Goal: Transaction & Acquisition: Purchase product/service

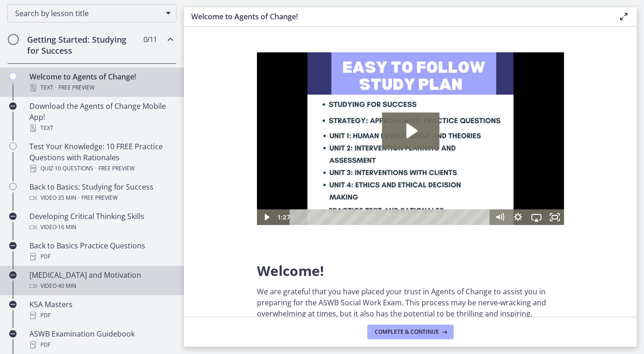
scroll to position [148, 0]
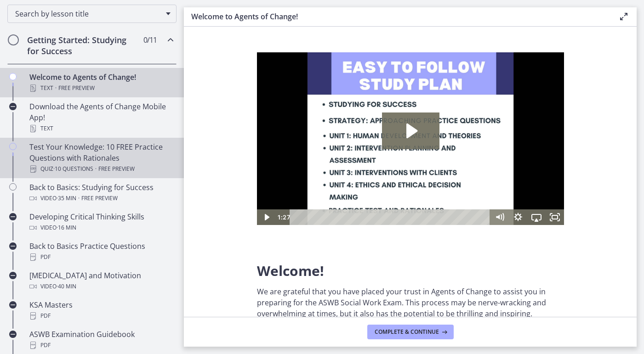
click at [138, 169] on div "Quiz · 10 Questions · Free preview" at bounding box center [100, 169] width 143 height 11
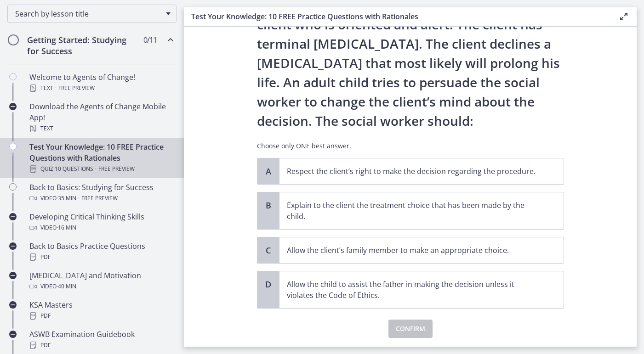
scroll to position [63, 0]
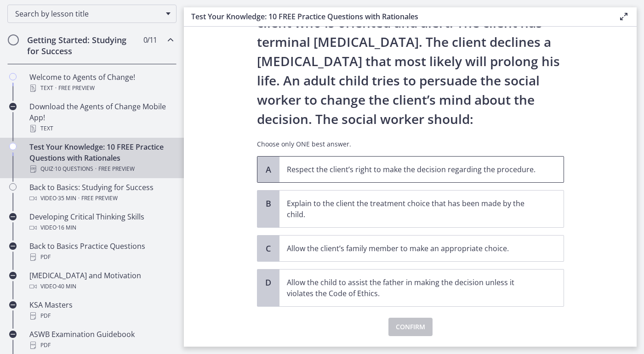
click at [299, 168] on p "Respect the client’s right to make the decision regarding the procedure." at bounding box center [412, 169] width 251 height 11
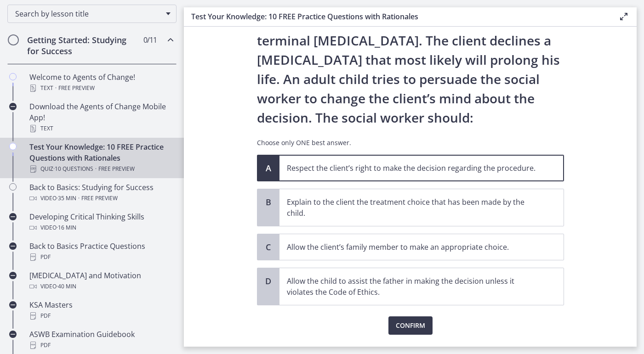
scroll to position [71, 0]
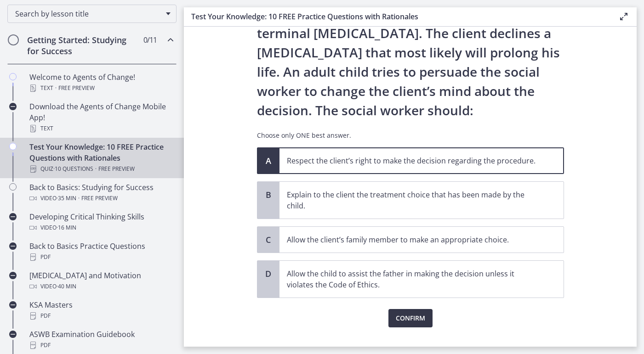
click at [407, 319] on span "Confirm" at bounding box center [410, 318] width 29 height 11
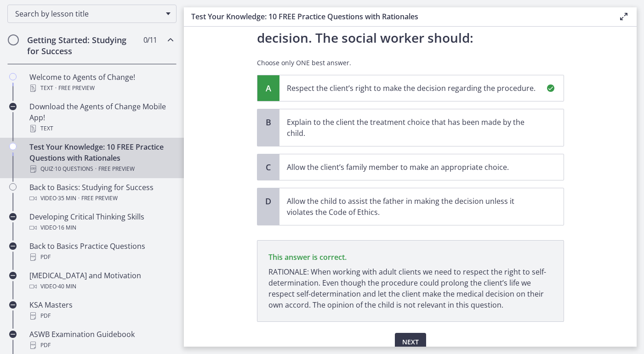
scroll to position [185, 0]
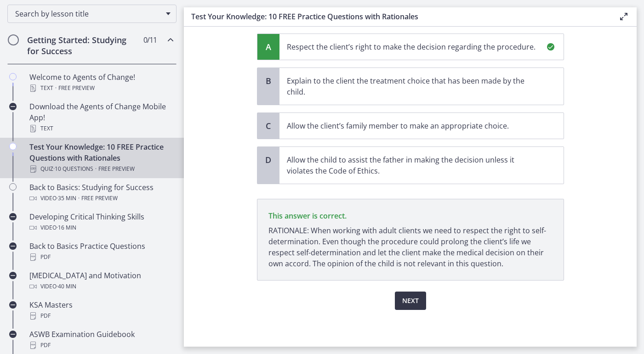
click at [404, 301] on span "Next" at bounding box center [410, 301] width 17 height 11
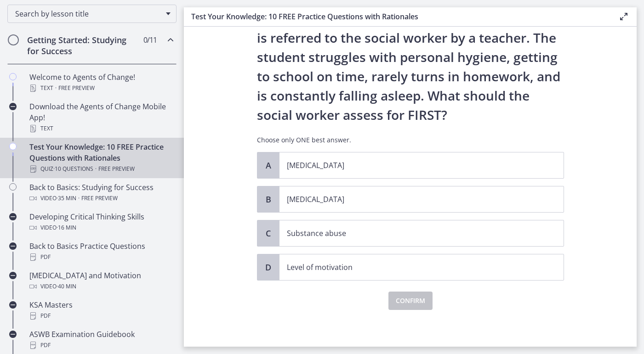
scroll to position [0, 0]
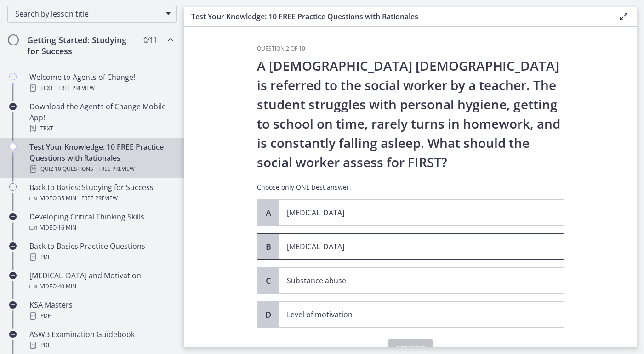
click at [329, 246] on p "[MEDICAL_DATA]" at bounding box center [412, 246] width 251 height 11
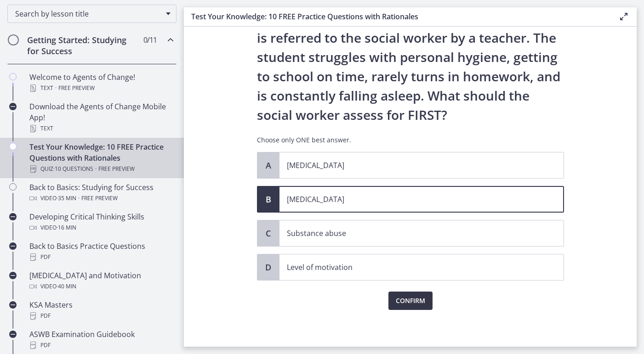
scroll to position [47, 0]
click at [410, 298] on span "Confirm" at bounding box center [410, 301] width 29 height 11
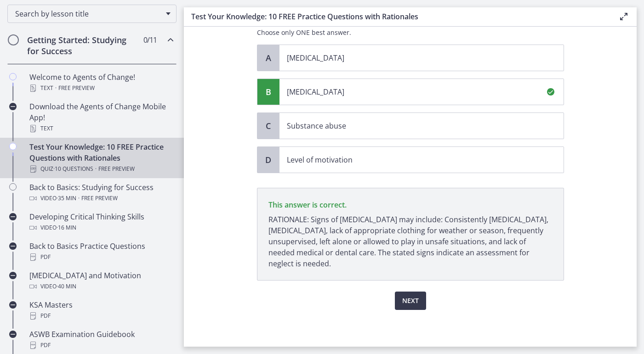
scroll to position [155, 0]
click at [414, 303] on span "Next" at bounding box center [410, 301] width 17 height 11
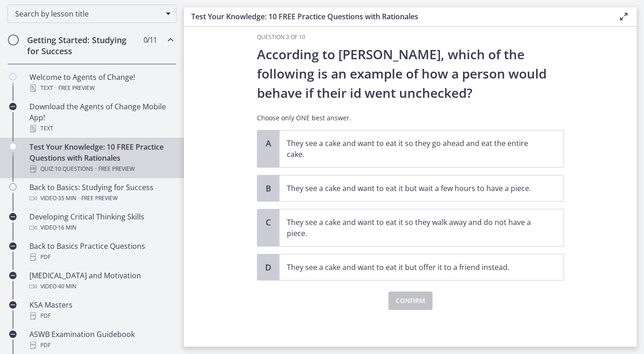
scroll to position [0, 0]
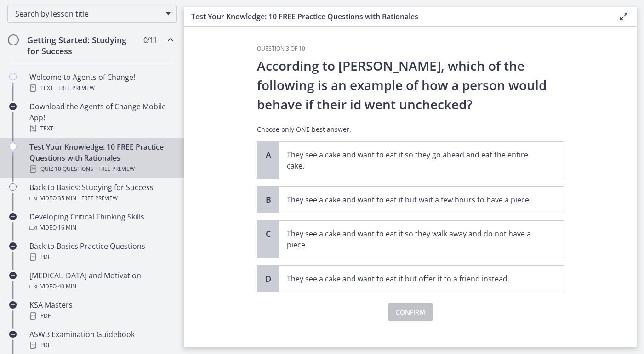
click at [426, 113] on p "According to [PERSON_NAME], which of the following is an example of how a perso…" at bounding box center [410, 85] width 307 height 58
click at [400, 158] on p "They see a cake and want to eat it so they go ahead and eat the entire cake." at bounding box center [412, 160] width 251 height 22
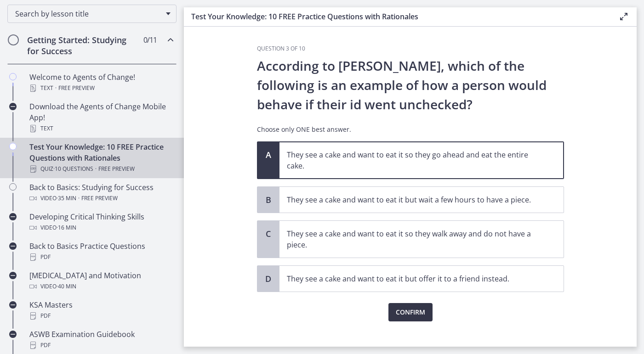
click at [413, 309] on span "Confirm" at bounding box center [410, 312] width 29 height 11
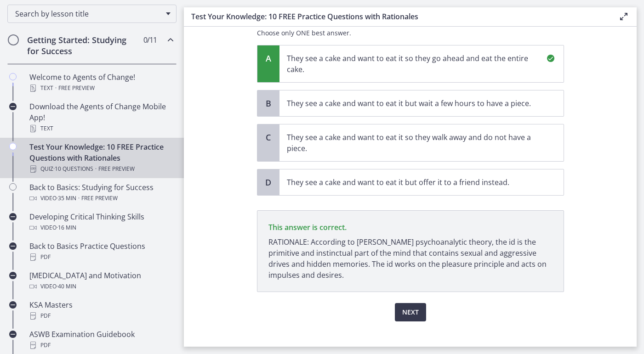
scroll to position [99, 0]
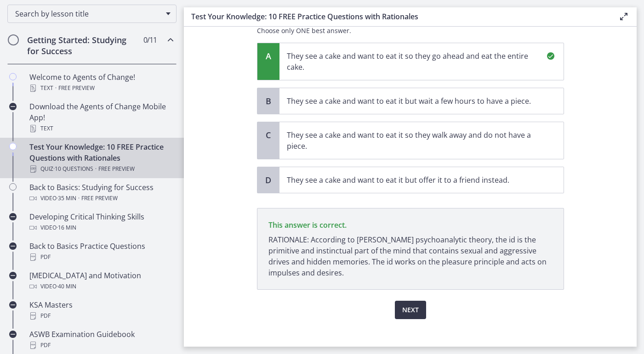
click at [416, 311] on span "Next" at bounding box center [410, 310] width 17 height 11
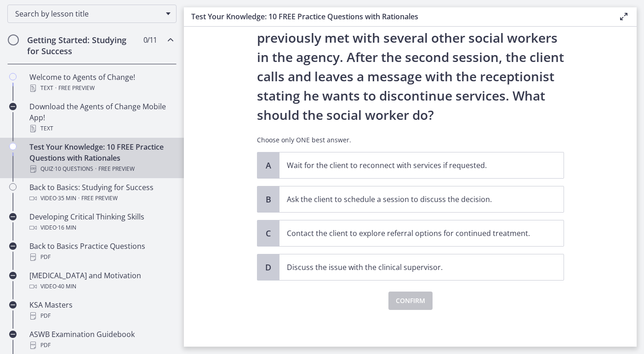
scroll to position [67, 0]
click at [505, 207] on span "Ask the client to schedule a session to discuss the decision." at bounding box center [421, 200] width 284 height 26
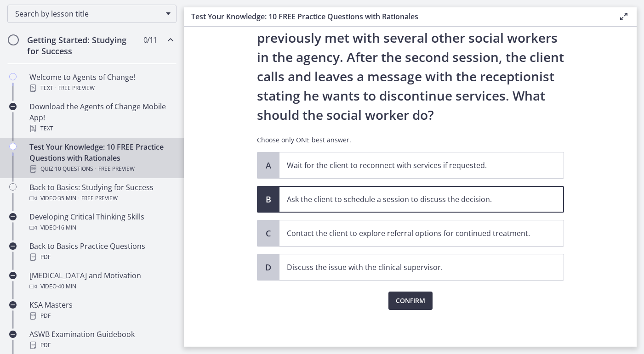
click at [427, 295] on button "Confirm" at bounding box center [410, 301] width 44 height 18
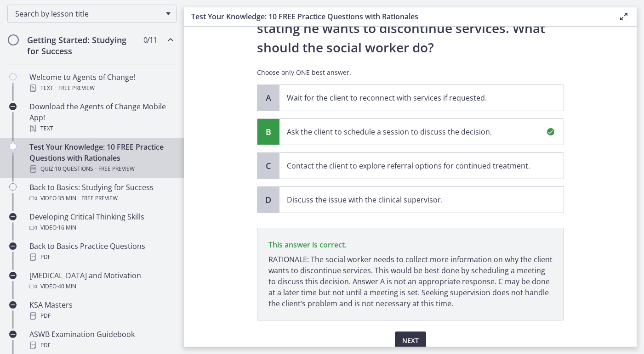
scroll to position [174, 0]
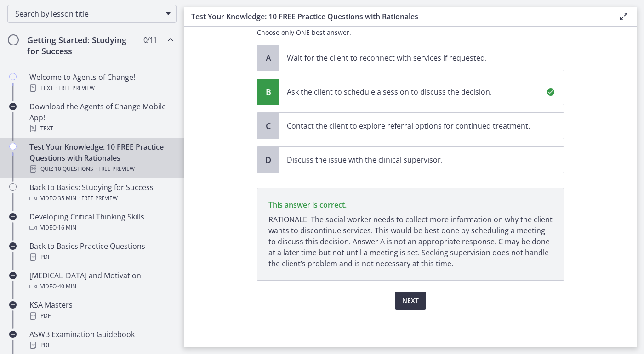
click at [420, 309] on button "Next" at bounding box center [410, 301] width 31 height 18
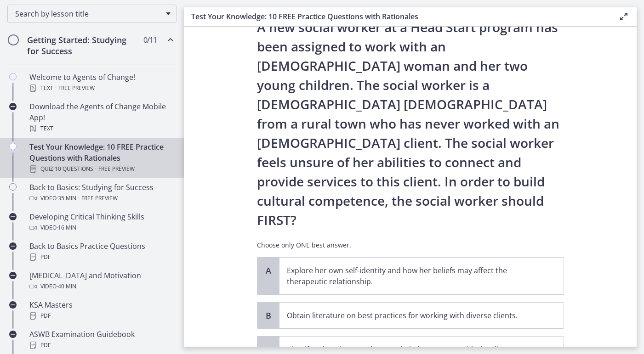
scroll to position [38, 0]
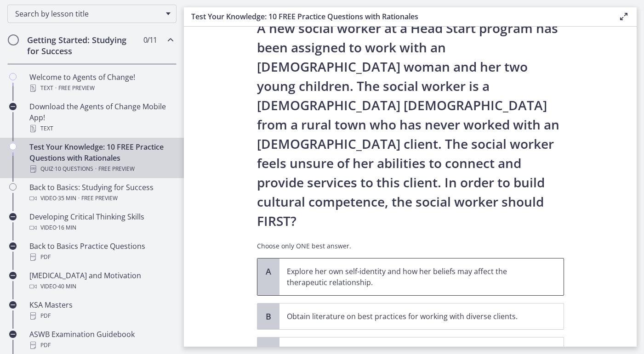
click at [540, 259] on span "Explore her own self-identity and how her beliefs may affect the therapeutic re…" at bounding box center [421, 277] width 284 height 37
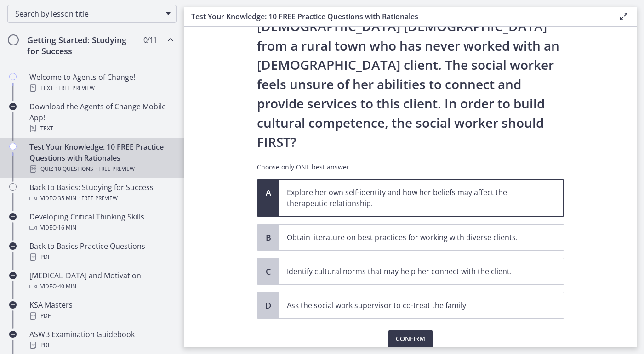
scroll to position [116, 0]
click at [427, 330] on button "Confirm" at bounding box center [410, 339] width 44 height 18
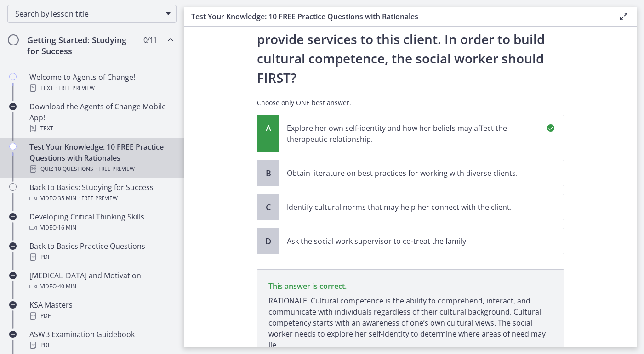
scroll to position [224, 0]
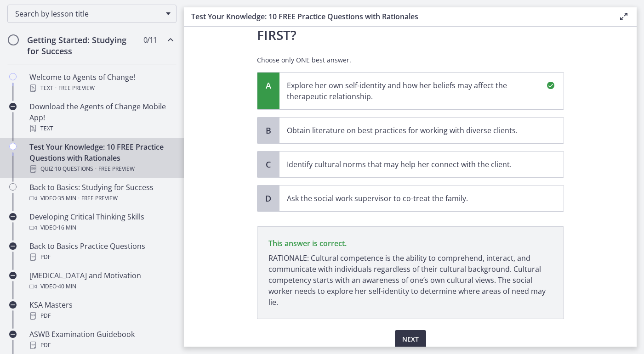
click at [416, 334] on span "Next" at bounding box center [410, 339] width 17 height 11
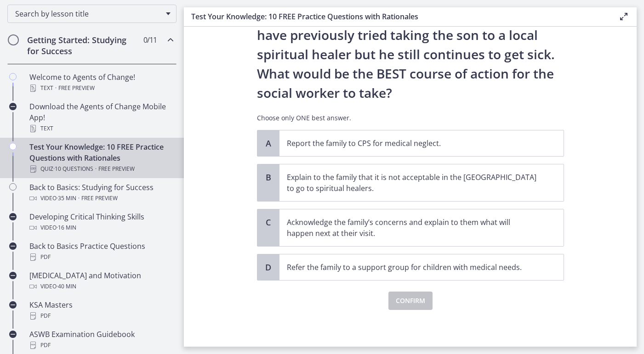
scroll to position [166, 0]
click at [540, 234] on span "Acknowledge the family’s concerns and explain to them what will happen next at …" at bounding box center [421, 228] width 284 height 37
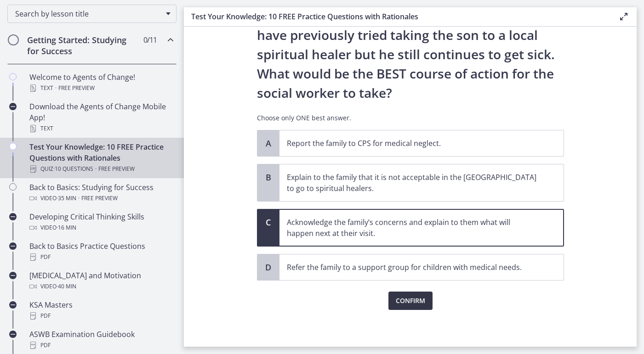
click at [418, 298] on span "Confirm" at bounding box center [410, 301] width 29 height 11
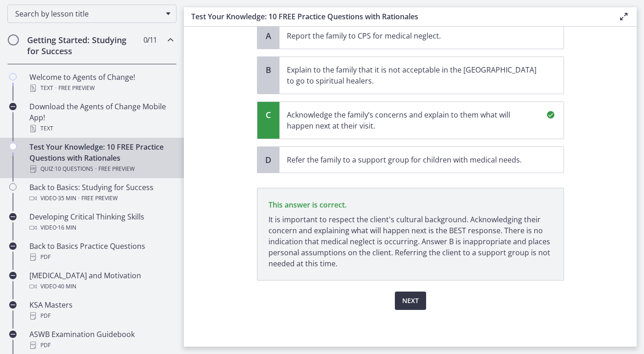
scroll to position [0, 0]
click at [416, 302] on span "Next" at bounding box center [410, 301] width 17 height 11
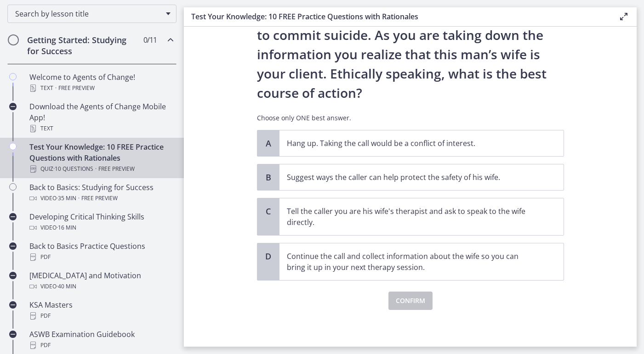
scroll to position [108, 0]
click at [513, 182] on p "Suggest ways the caller can help protect the safety of his wife." at bounding box center [412, 177] width 251 height 11
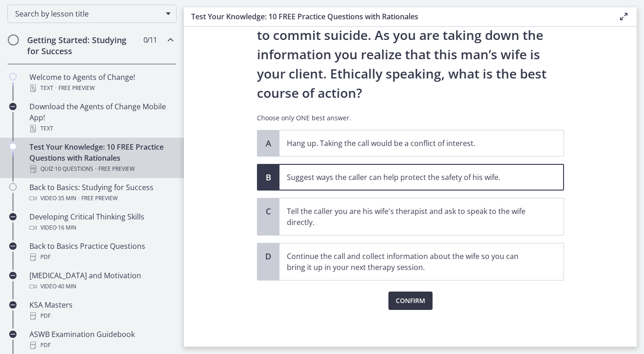
click at [422, 306] on span "Confirm" at bounding box center [410, 301] width 29 height 11
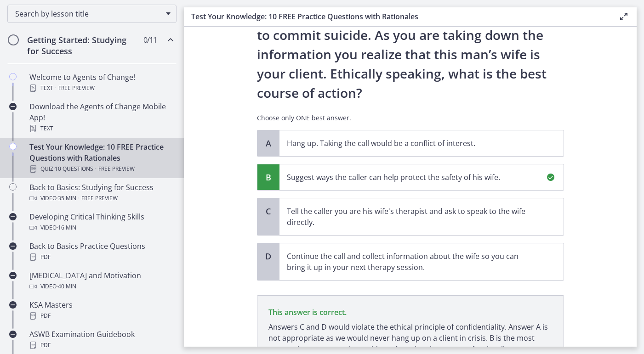
scroll to position [194, 0]
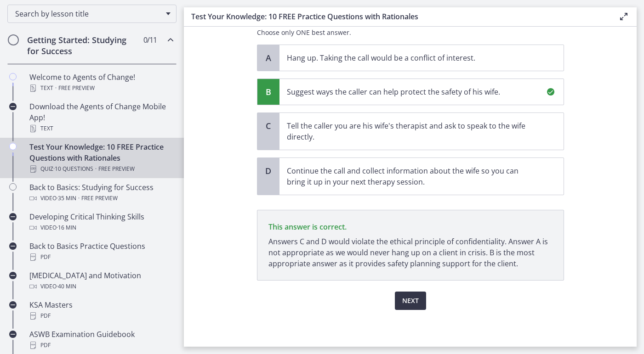
click at [417, 304] on span "Next" at bounding box center [410, 301] width 17 height 11
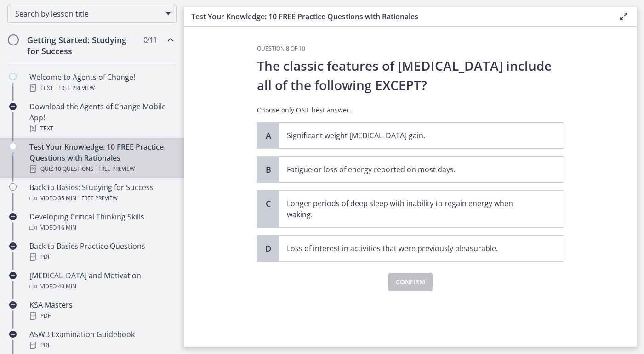
scroll to position [0, 0]
click at [415, 223] on span "Longer periods of deep sleep with inability to regain energy when waking." at bounding box center [421, 209] width 284 height 37
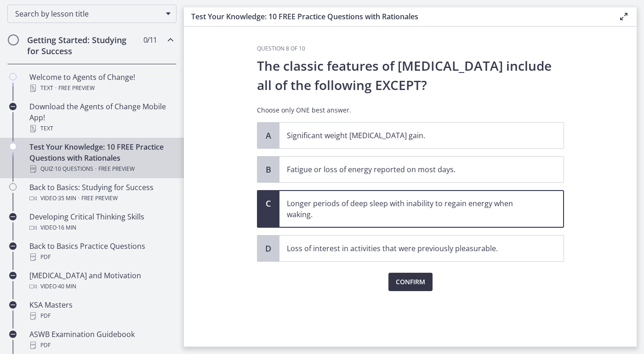
click at [406, 279] on span "Confirm" at bounding box center [410, 282] width 29 height 11
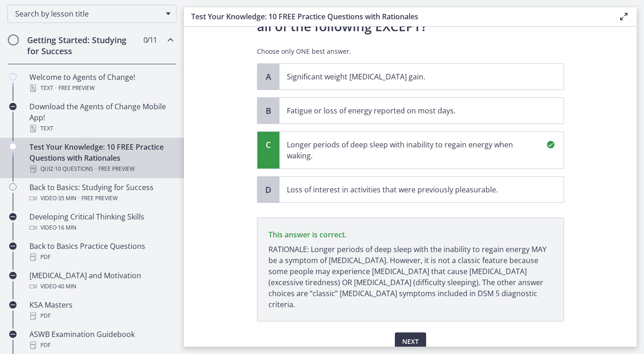
scroll to position [89, 0]
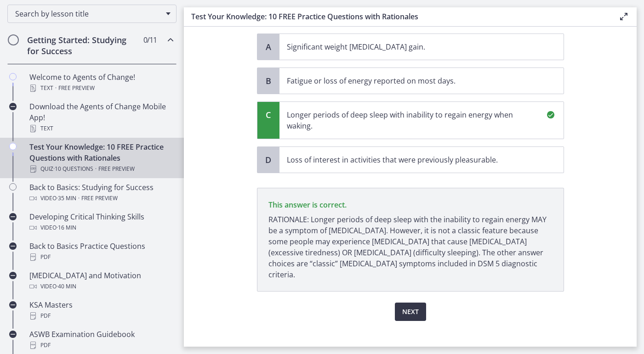
click at [401, 303] on button "Next" at bounding box center [410, 312] width 31 height 18
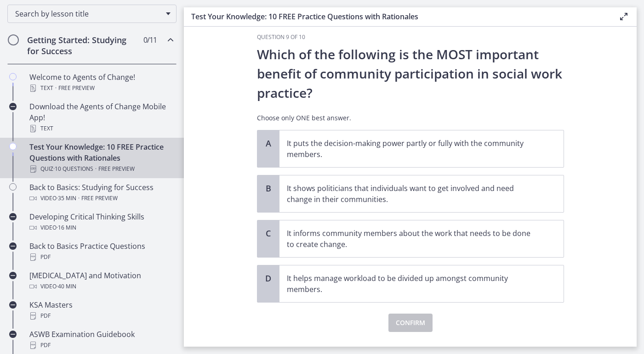
scroll to position [12, 0]
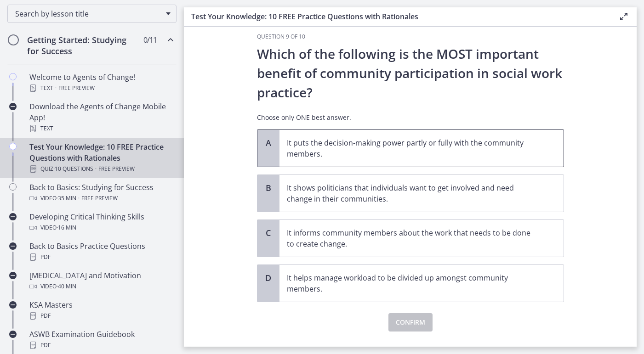
click at [530, 154] on p "It puts the decision-making power partly or fully with the community members." at bounding box center [412, 148] width 251 height 22
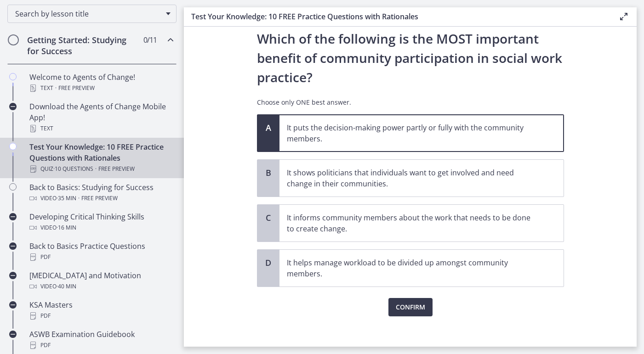
scroll to position [29, 0]
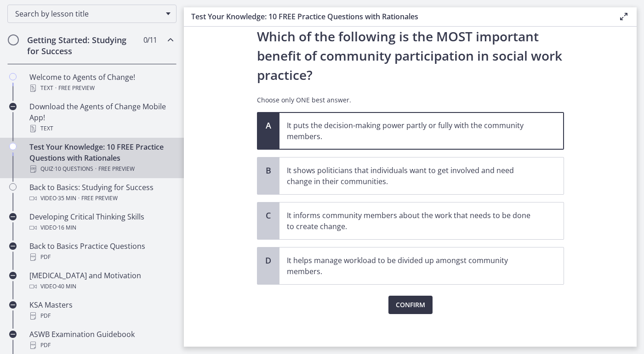
click at [413, 303] on span "Confirm" at bounding box center [410, 305] width 29 height 11
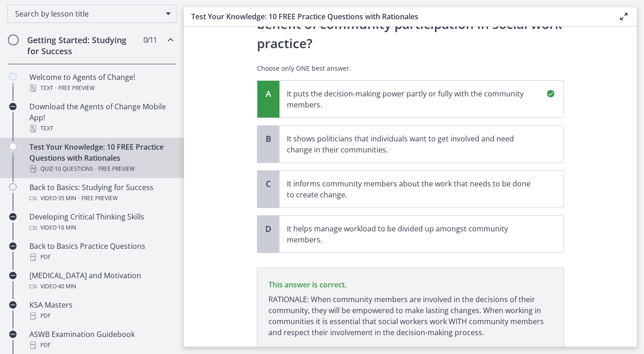
scroll to position [130, 0]
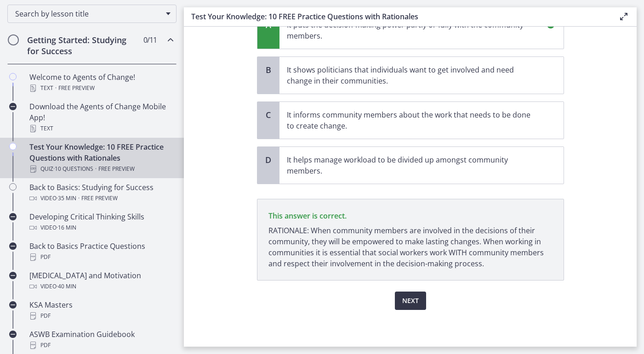
click at [419, 295] on button "Next" at bounding box center [410, 301] width 31 height 18
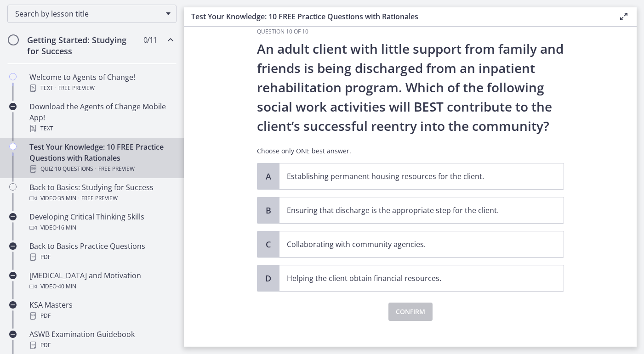
scroll to position [18, 0]
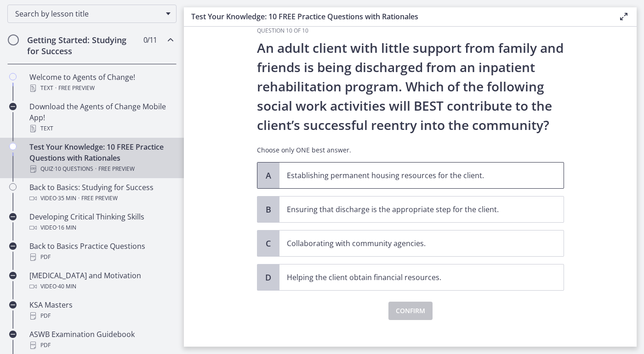
click at [437, 180] on p "Establishing permanent housing resources for the client." at bounding box center [412, 175] width 251 height 11
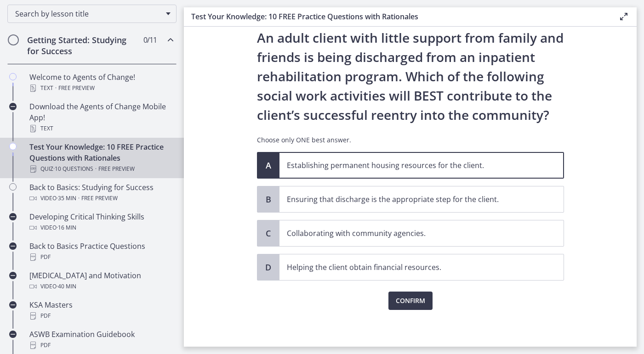
scroll to position [28, 0]
click at [399, 300] on span "Confirm" at bounding box center [410, 301] width 29 height 11
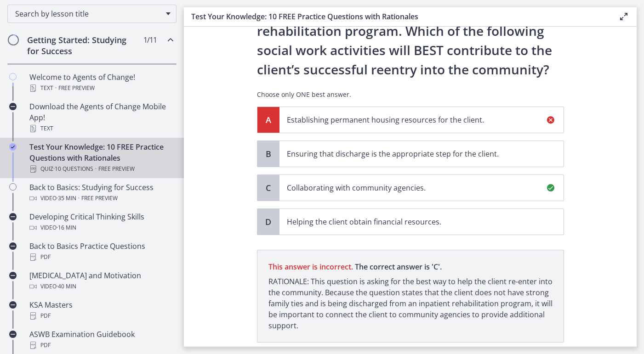
scroll to position [136, 0]
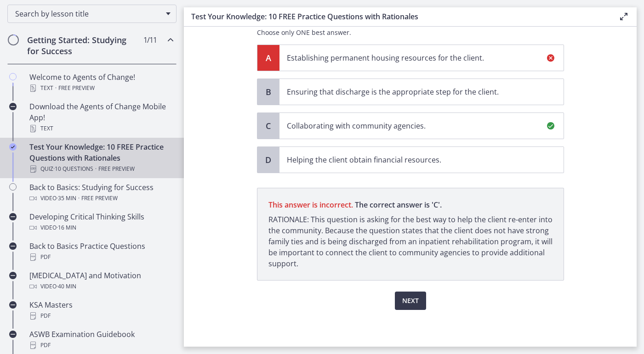
click at [440, 127] on p "Collaborating with community agencies." at bounding box center [412, 125] width 251 height 11
click at [412, 303] on span "Next" at bounding box center [410, 301] width 17 height 11
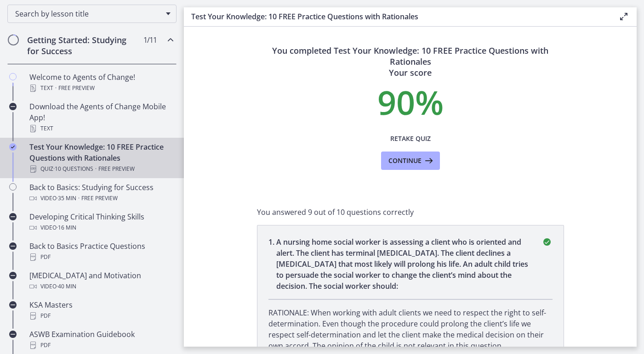
scroll to position [0, 0]
click at [419, 155] on button "Continue" at bounding box center [410, 161] width 59 height 18
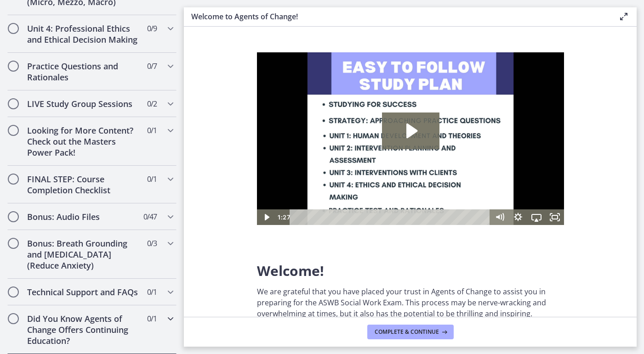
click at [137, 318] on h2 "Did You Know Agents of Change Offers Continuing Education?" at bounding box center [83, 329] width 112 height 33
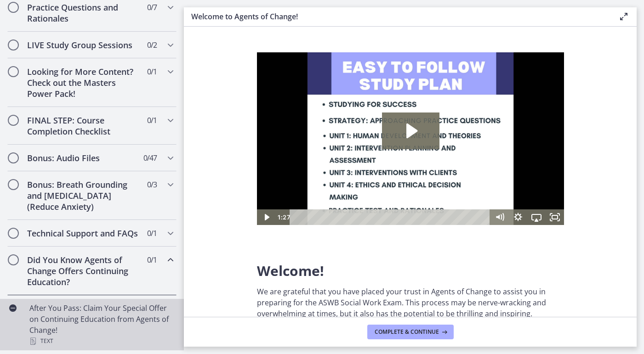
scroll to position [451, 0]
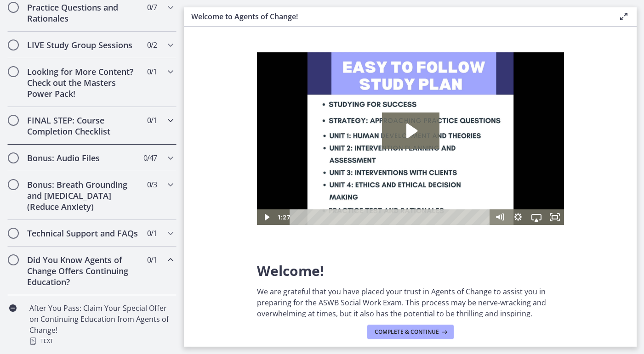
click at [122, 134] on h2 "FINAL STEP: Course Completion Checklist" at bounding box center [83, 126] width 112 height 22
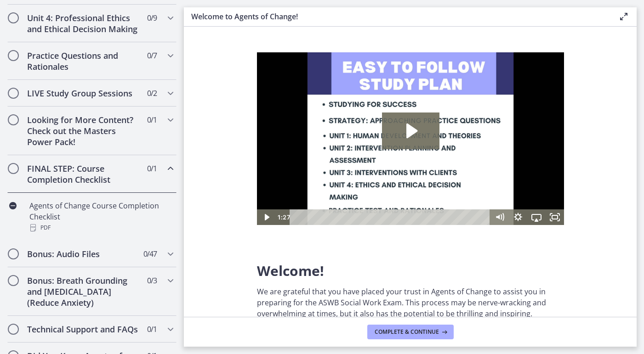
scroll to position [394, 0]
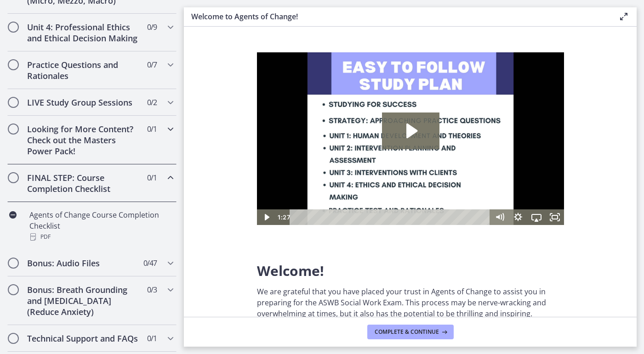
click at [119, 143] on h2 "Looking for More Content? Check out the Masters Power Pack!" at bounding box center [83, 140] width 112 height 33
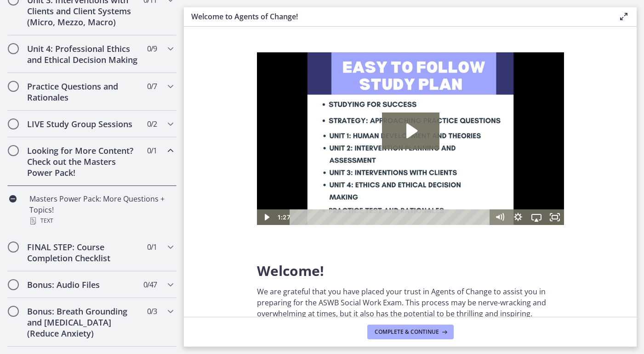
scroll to position [371, 0]
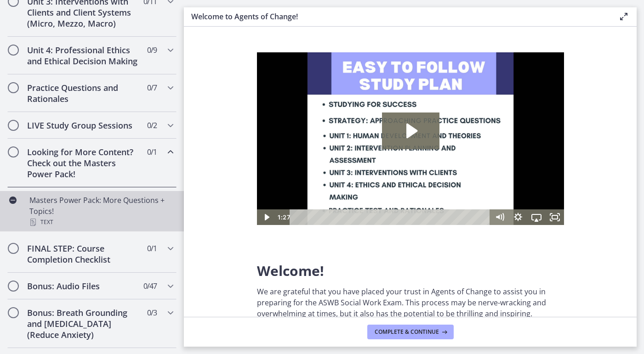
click at [109, 215] on div "Masters Power Pack: More Questions + Topics! Text" at bounding box center [100, 211] width 143 height 33
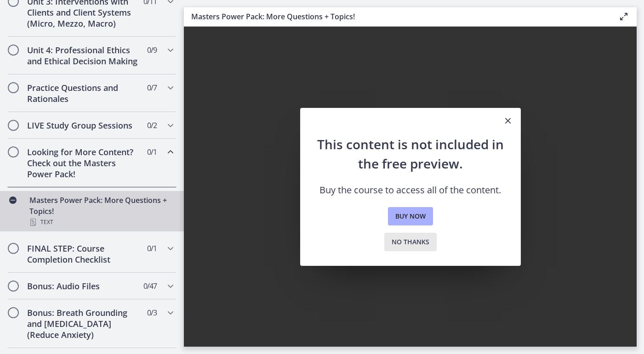
click at [410, 239] on span "No thanks" at bounding box center [411, 242] width 38 height 11
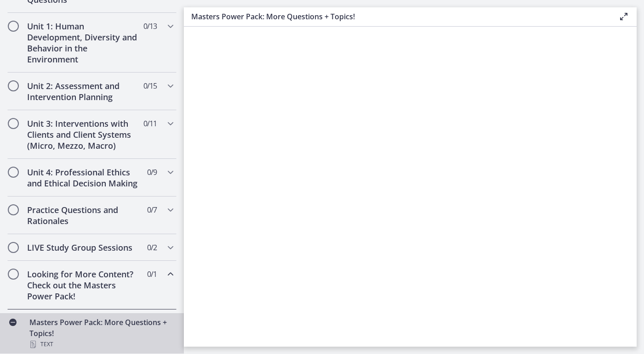
scroll to position [283, 0]
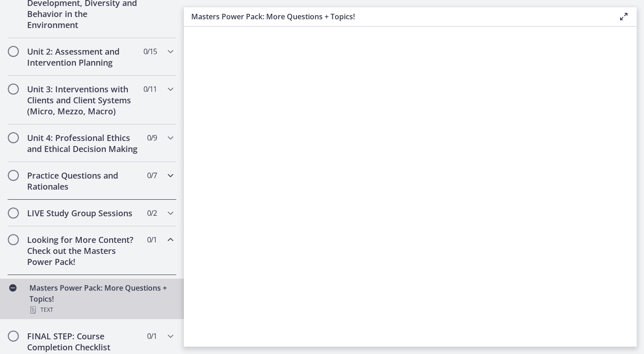
click at [106, 182] on h2 "Practice Questions and Rationales" at bounding box center [83, 181] width 112 height 22
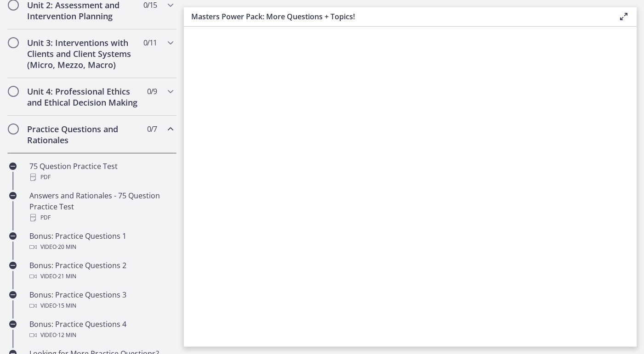
scroll to position [352, 0]
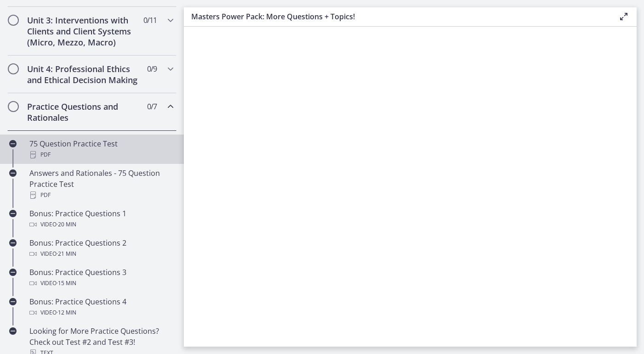
click at [86, 145] on div "75 Question Practice Test PDF" at bounding box center [100, 149] width 143 height 22
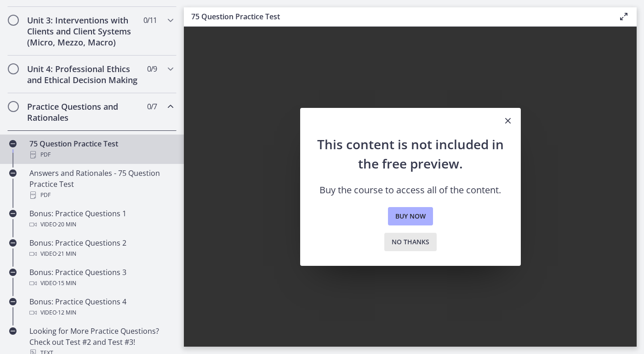
click at [421, 243] on span "No thanks" at bounding box center [411, 242] width 38 height 11
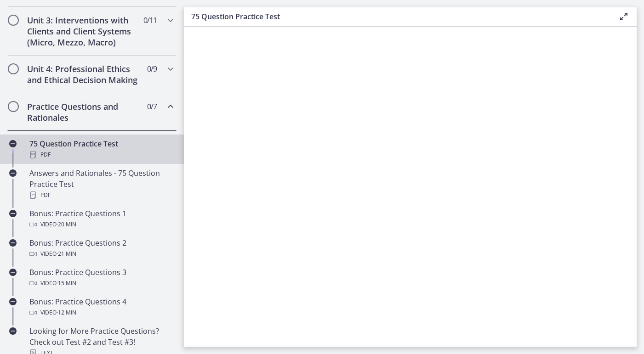
click at [112, 147] on div "75 Question Practice Test PDF" at bounding box center [100, 149] width 143 height 22
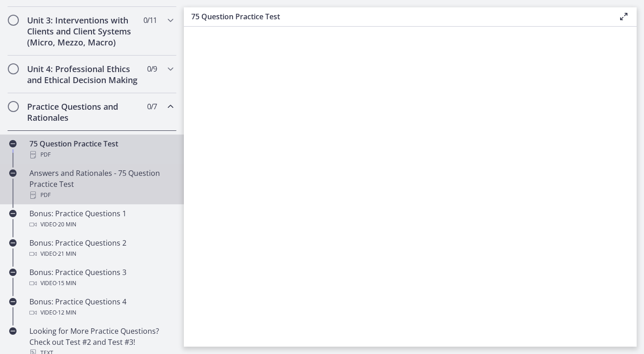
click at [140, 173] on div "Answers and Rationales - 75 Question Practice Test PDF" at bounding box center [100, 184] width 143 height 33
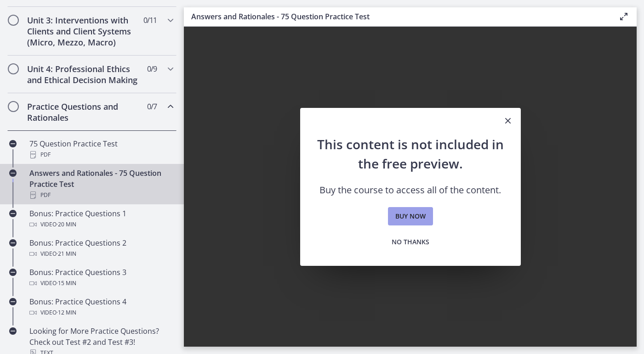
click at [408, 218] on span "Buy now" at bounding box center [410, 216] width 30 height 11
